Goal: Find specific page/section: Find specific page/section

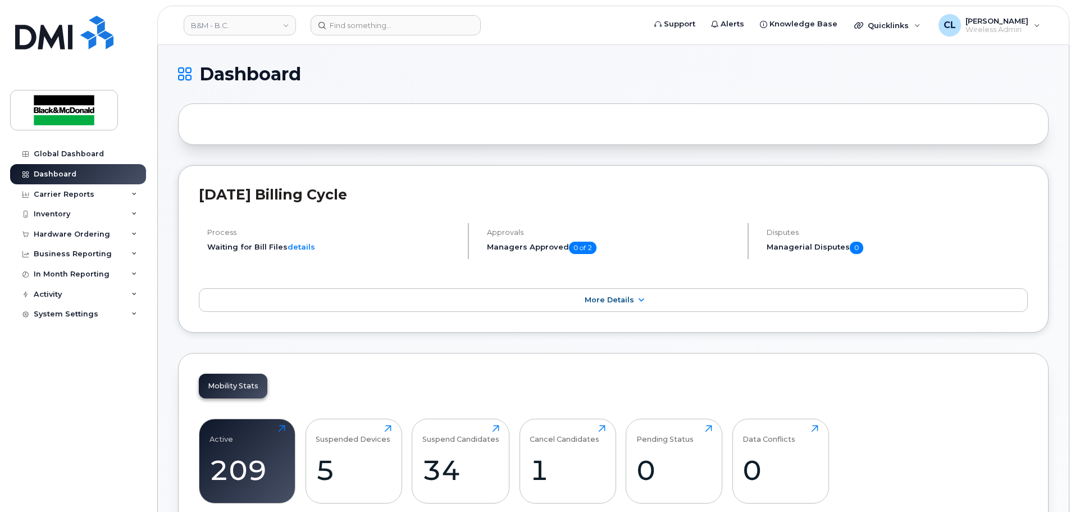
click at [97, 347] on div "Global Dashboard Dashboard Carrier Reports Monthly Billing Data Daily Data Pool…" at bounding box center [79, 319] width 139 height 351
drag, startPoint x: 451, startPoint y: 122, endPoint x: 447, endPoint y: 127, distance: 6.9
click at [447, 127] on div at bounding box center [613, 124] width 870 height 42
click at [375, 16] on header "B&M - B.C. Support Alerts Knowledge Base Quicklinks Suspend / Cancel Device Cha…" at bounding box center [613, 25] width 912 height 39
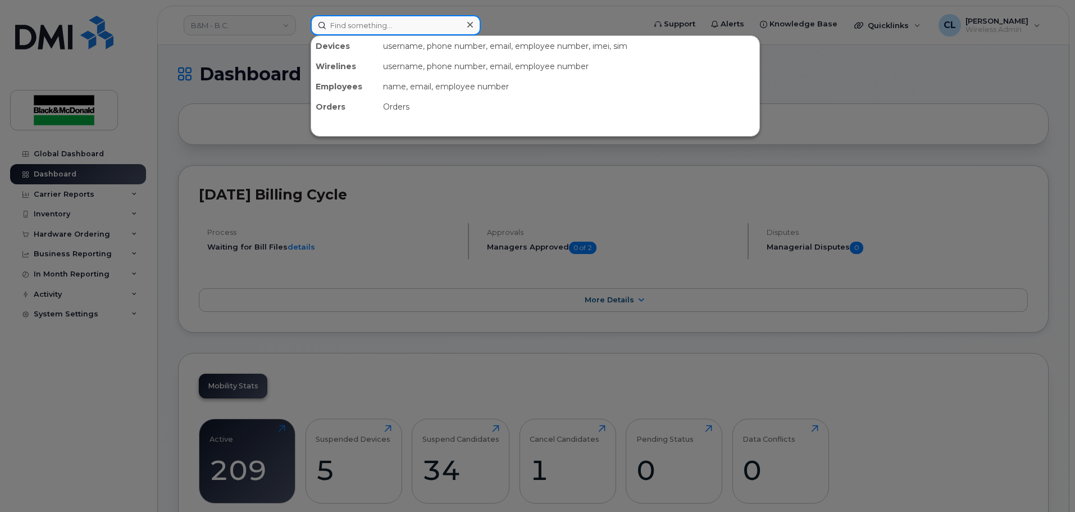
click at [372, 24] on input at bounding box center [396, 25] width 170 height 20
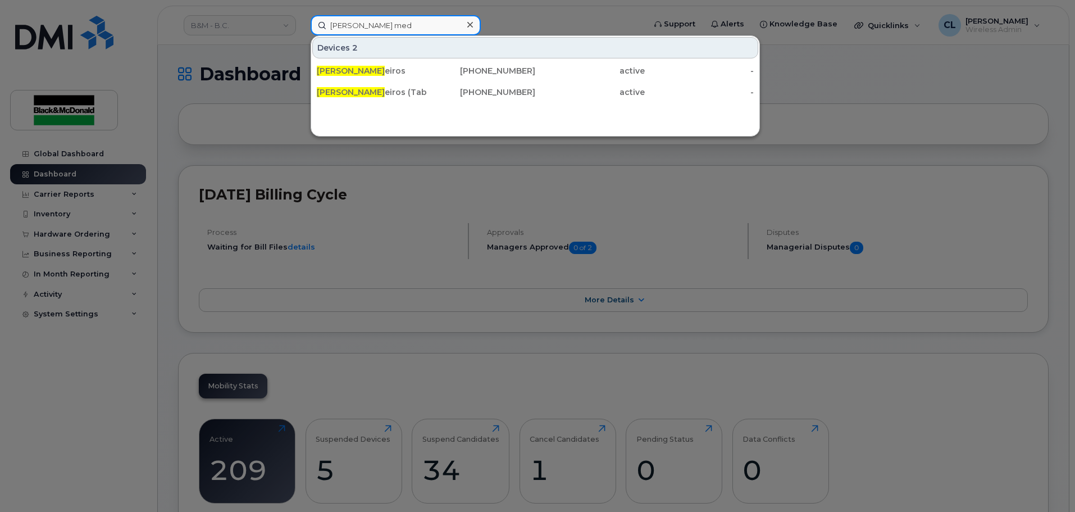
drag, startPoint x: 366, startPoint y: 25, endPoint x: 286, endPoint y: 27, distance: 80.3
click at [302, 27] on div "Tyler med Devices 2 Tyler Med eiros 778-533-8299 active - Tyler Med eiros (Tabl…" at bounding box center [474, 25] width 345 height 20
type input "Todd vincent"
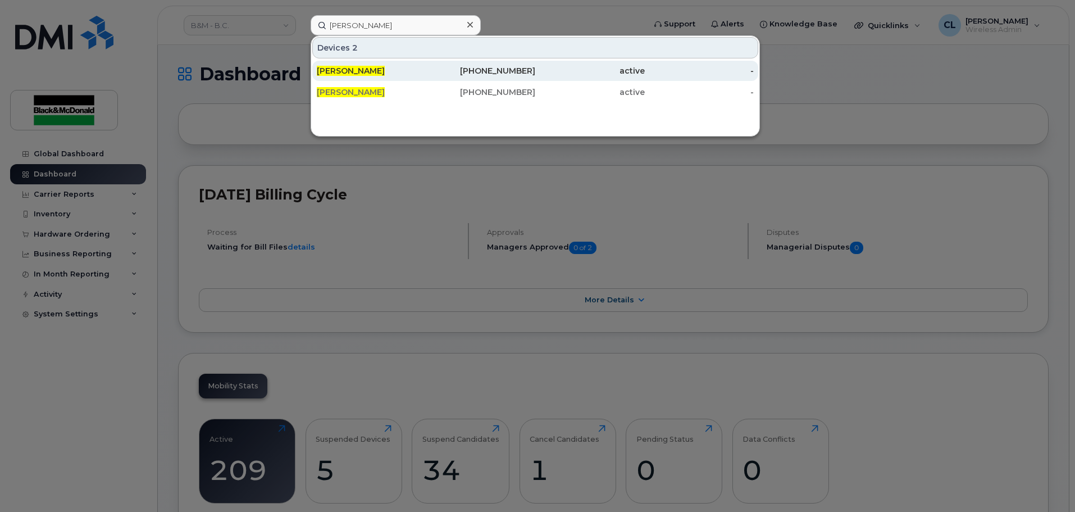
click at [528, 69] on div "236-255-2364" at bounding box center [481, 70] width 110 height 11
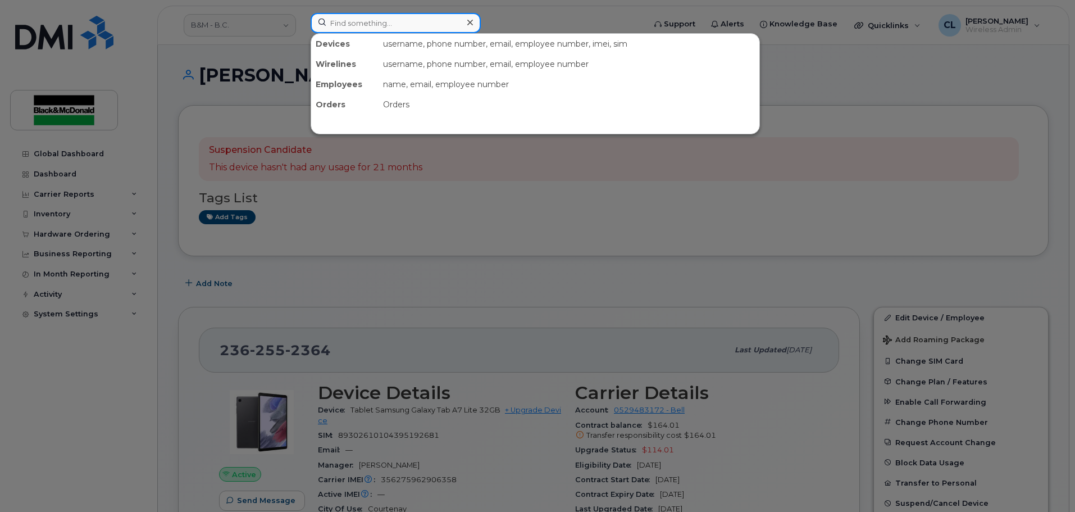
click at [409, 25] on input at bounding box center [396, 23] width 170 height 20
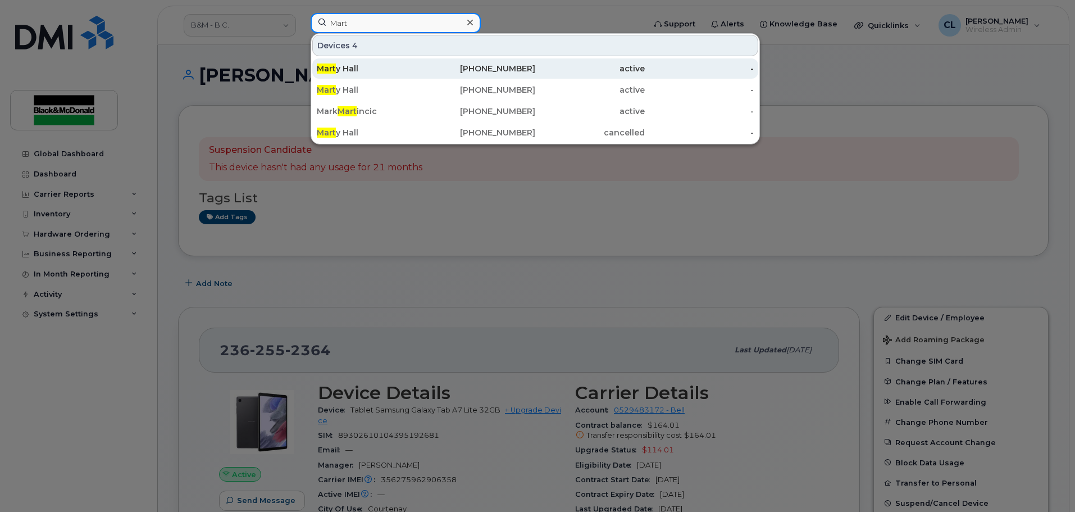
type input "Mart"
click at [433, 72] on div "[PHONE_NUMBER]" at bounding box center [481, 68] width 110 height 11
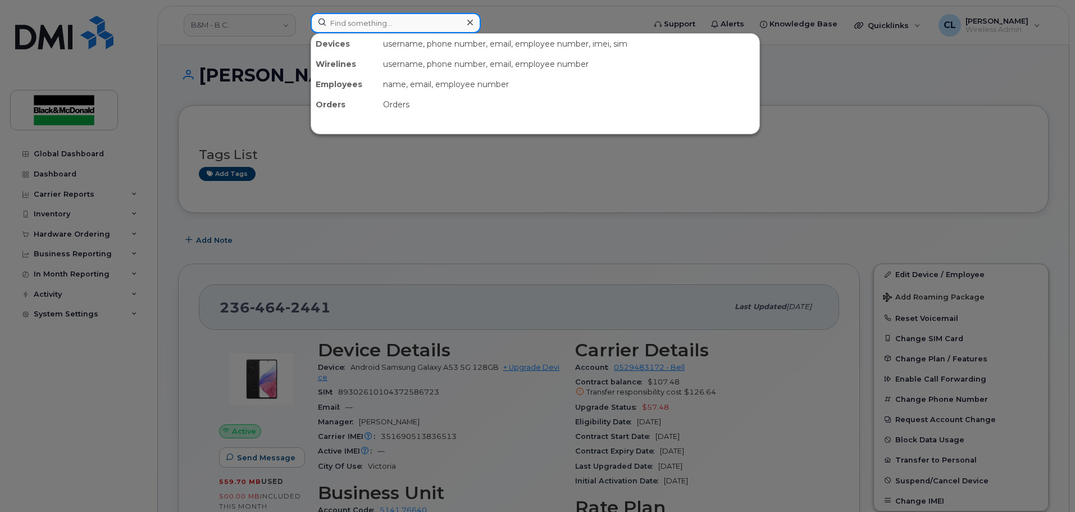
click at [358, 31] on input at bounding box center [396, 23] width 170 height 20
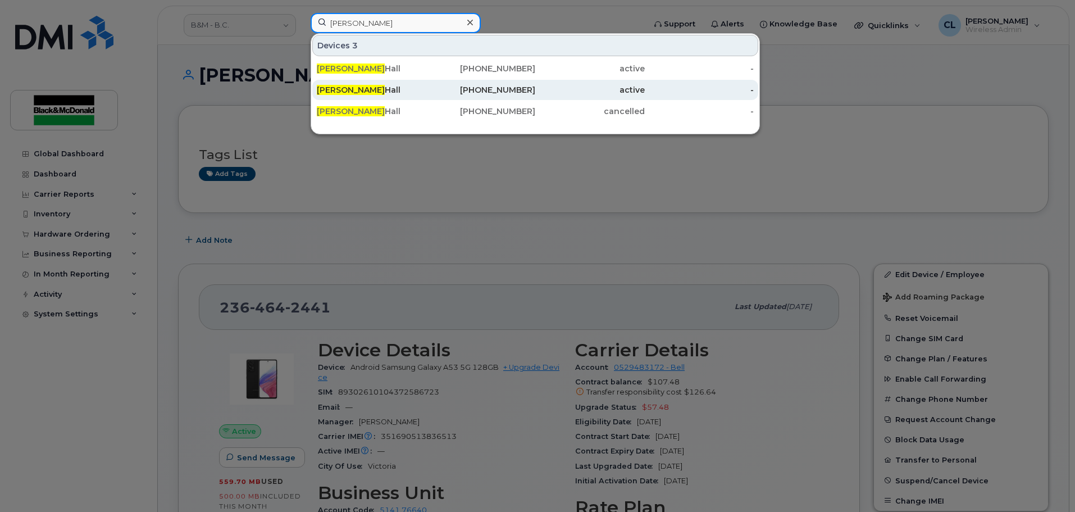
type input "marty"
click at [497, 88] on div "250-351-5465" at bounding box center [481, 89] width 110 height 11
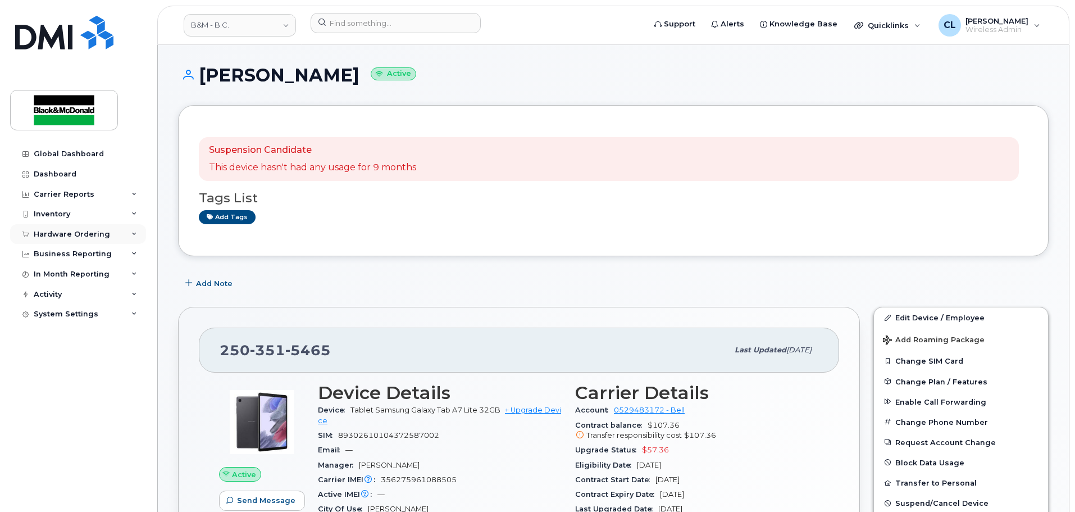
click at [51, 233] on div "Hardware Ordering" at bounding box center [72, 234] width 76 height 9
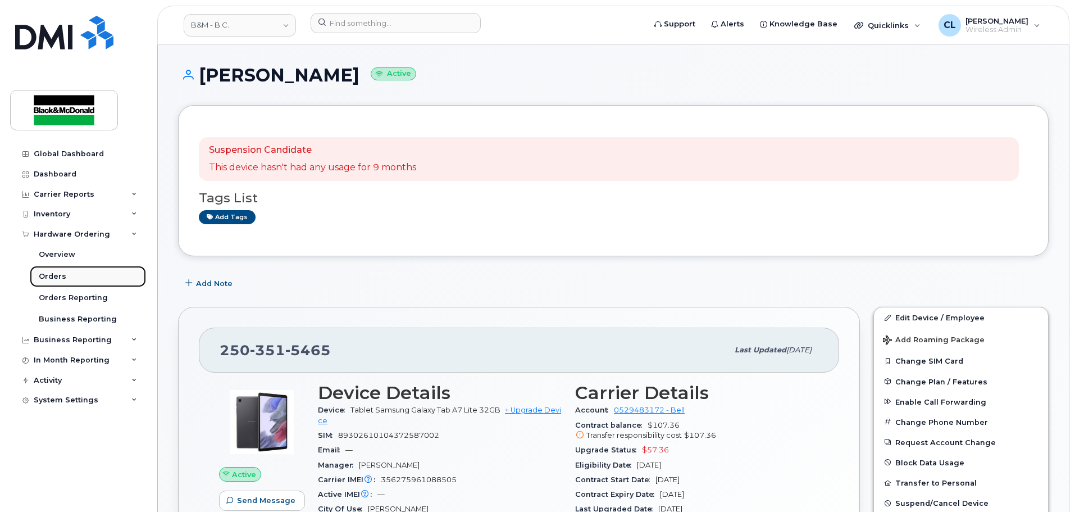
click at [43, 274] on div "Orders" at bounding box center [53, 276] width 28 height 10
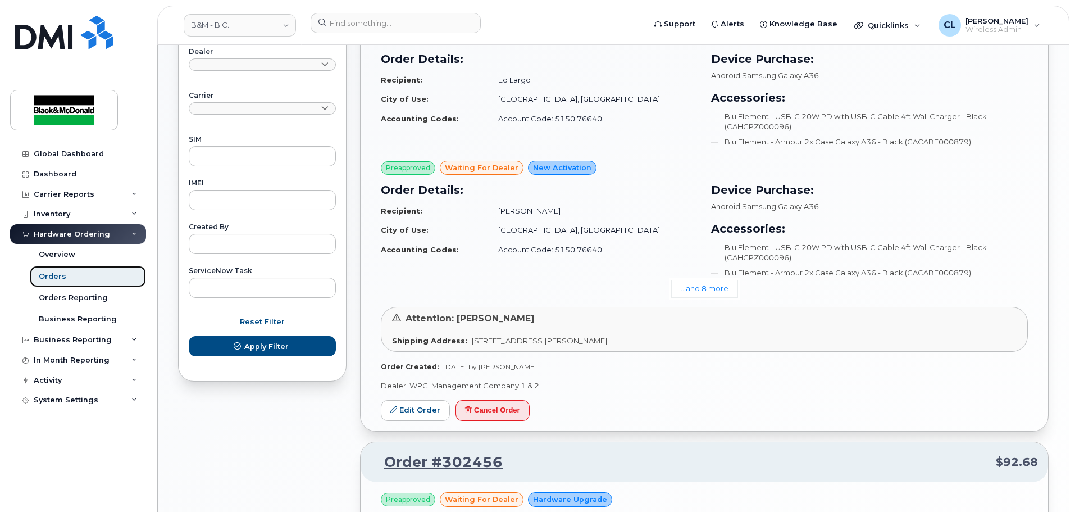
scroll to position [400, 0]
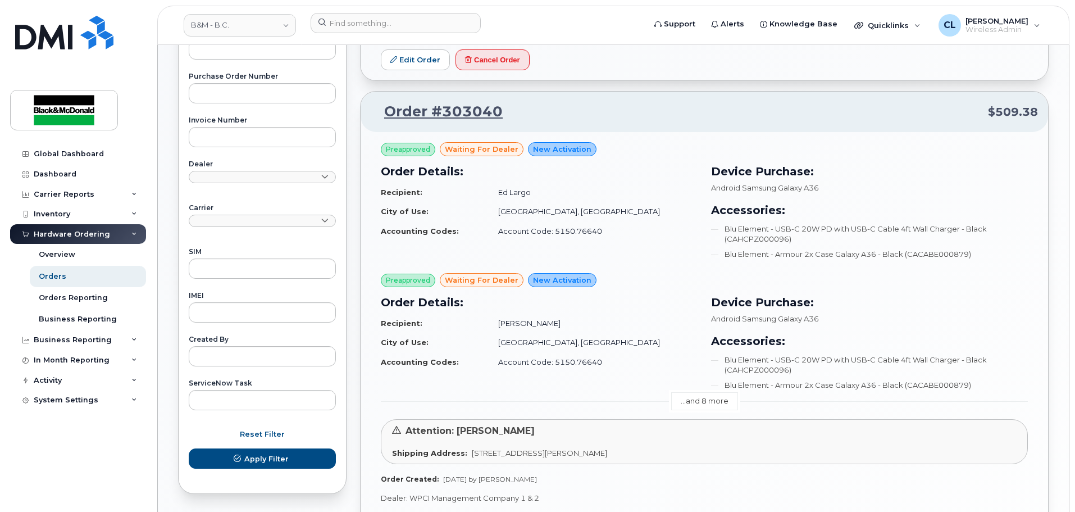
click at [719, 403] on link "...and 8 more" at bounding box center [704, 400] width 67 height 17
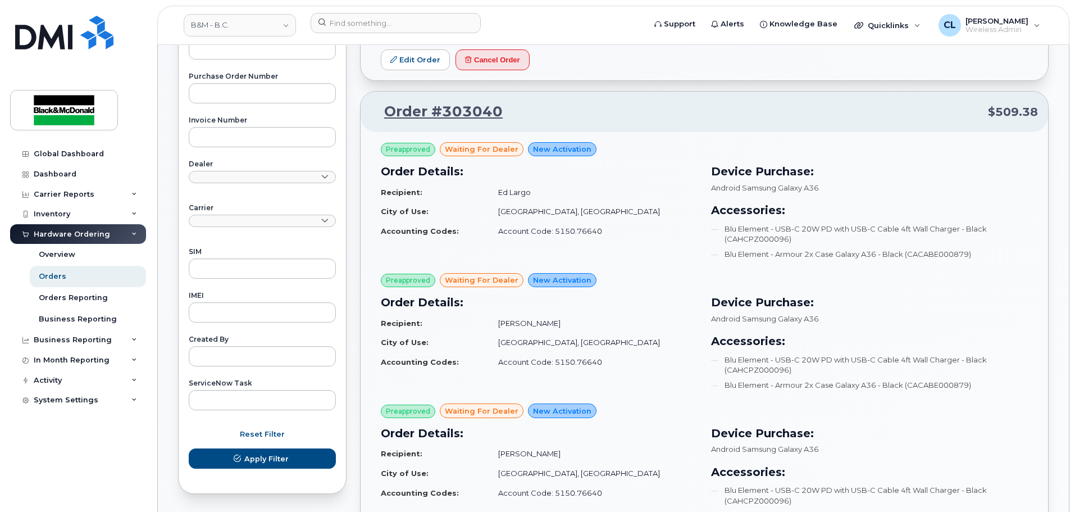
scroll to position [344, 0]
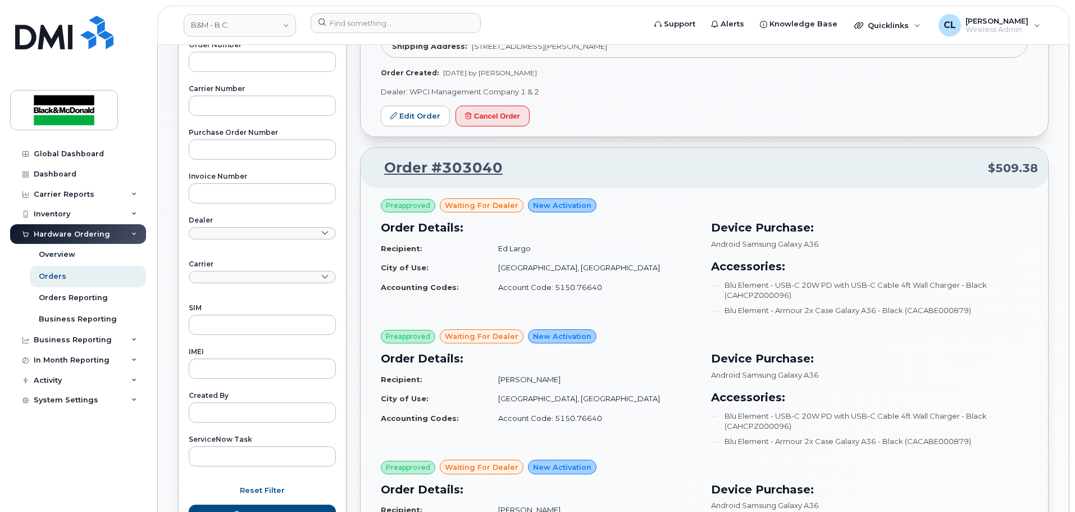
click at [72, 475] on div "Global Dashboard Dashboard Carrier Reports Monthly Billing Data Daily Data Pool…" at bounding box center [79, 319] width 139 height 351
